Goal: Check status: Check status

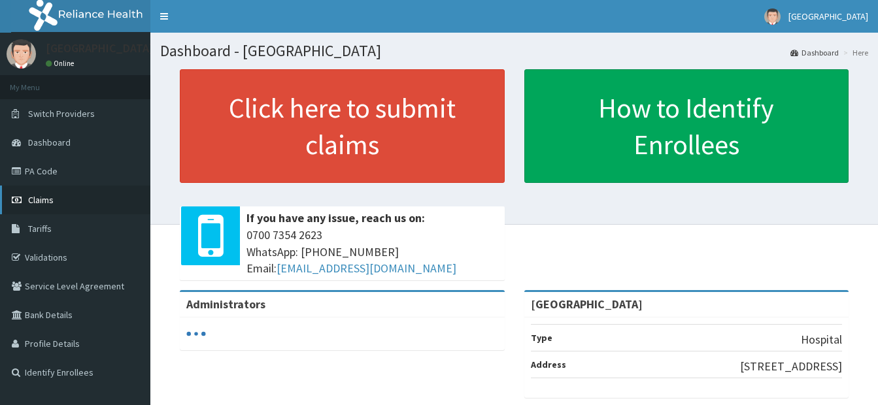
click at [46, 197] on span "Claims" at bounding box center [41, 200] width 26 height 12
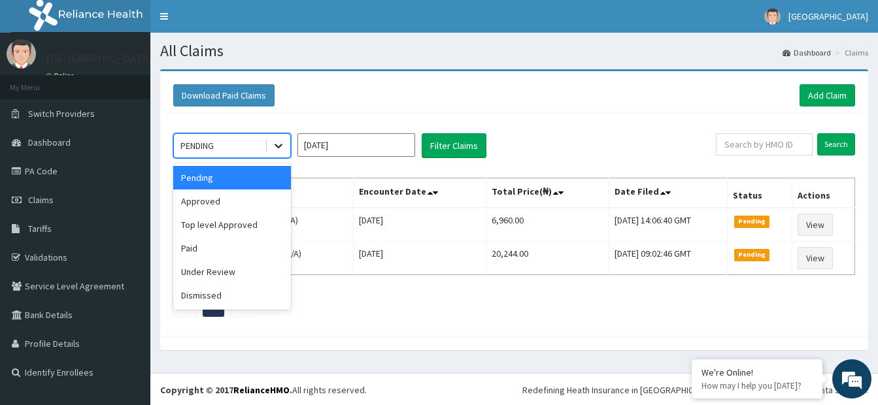
click at [281, 148] on icon at bounding box center [278, 145] width 13 height 13
click at [235, 226] on div "Top level Approved" at bounding box center [232, 225] width 118 height 24
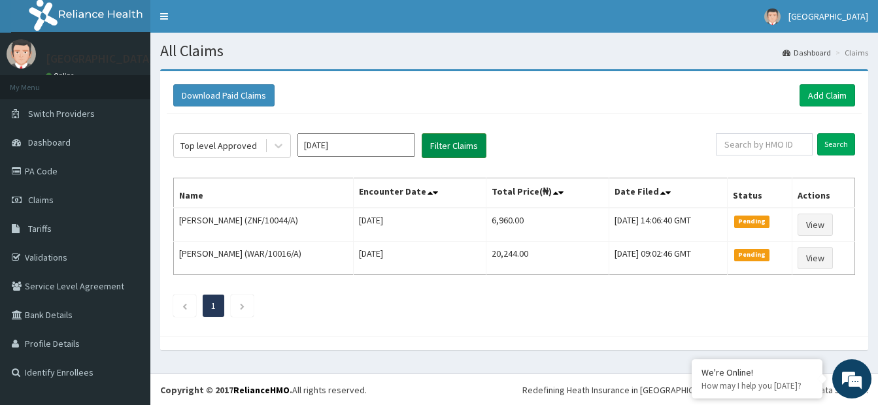
click at [458, 147] on button "Filter Claims" at bounding box center [454, 145] width 65 height 25
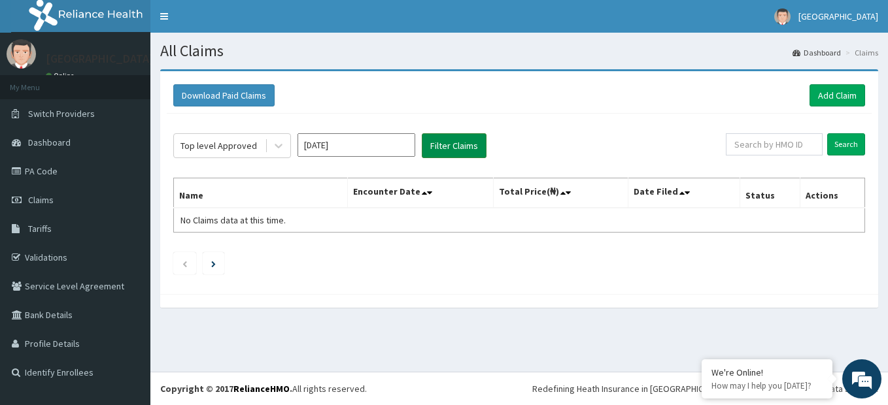
click at [458, 147] on button "Filter Claims" at bounding box center [454, 145] width 65 height 25
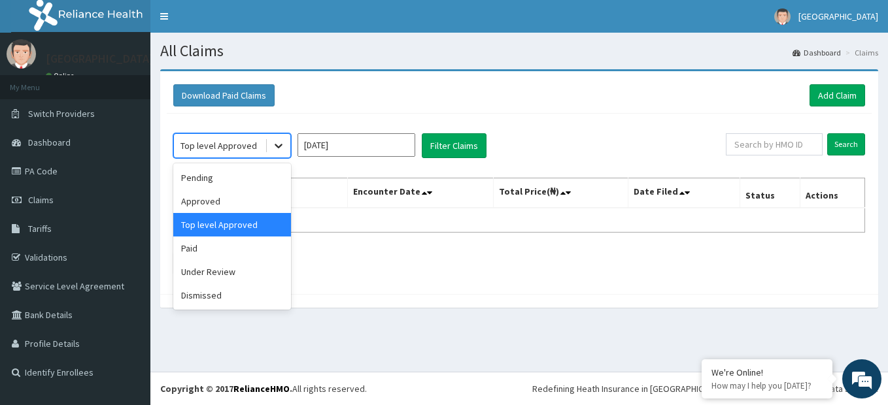
click at [276, 146] on icon at bounding box center [278, 145] width 13 height 13
click at [223, 201] on div "Approved" at bounding box center [232, 202] width 118 height 24
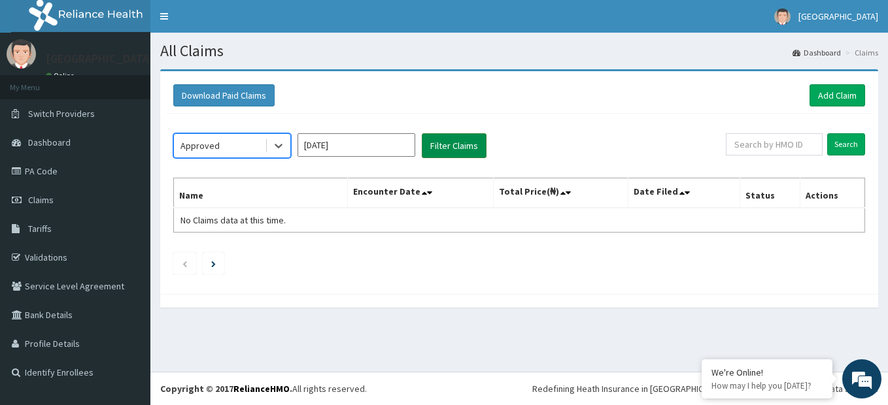
click at [448, 147] on button "Filter Claims" at bounding box center [454, 145] width 65 height 25
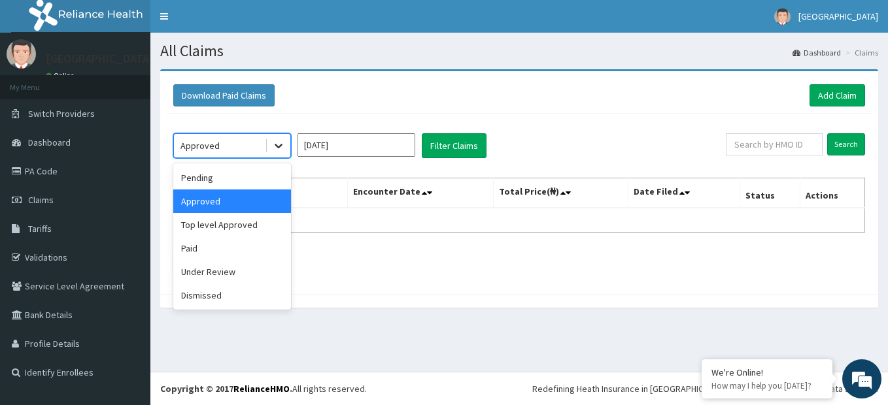
click at [279, 145] on icon at bounding box center [278, 145] width 13 height 13
click at [228, 249] on div "Paid" at bounding box center [232, 249] width 118 height 24
